Goal: Find contact information: Find contact information

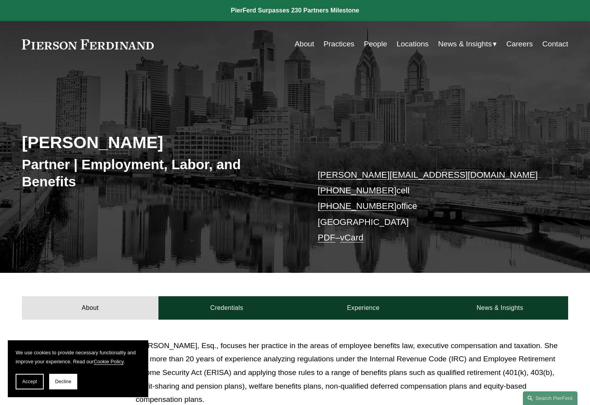
click at [554, 42] on link "Contact" at bounding box center [555, 44] width 26 height 15
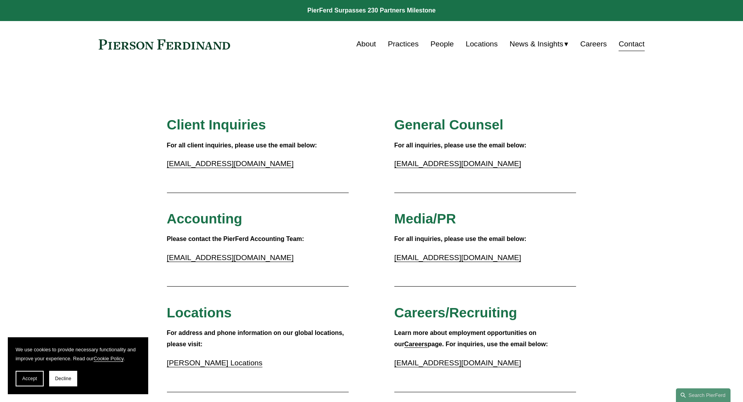
click at [482, 43] on link "Locations" at bounding box center [482, 44] width 32 height 15
